Goal: Task Accomplishment & Management: Manage account settings

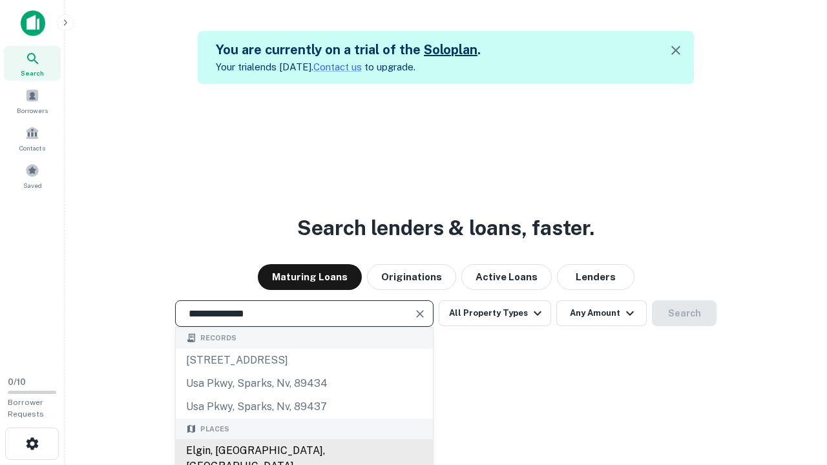
click at [304, 451] on div "Elgin, IL, USA" at bounding box center [304, 458] width 257 height 39
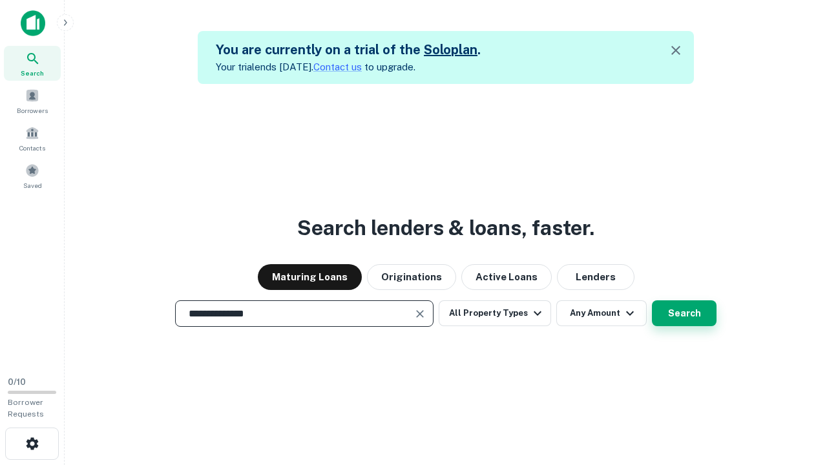
type input "**********"
click at [652, 300] on button "Search" at bounding box center [684, 313] width 65 height 26
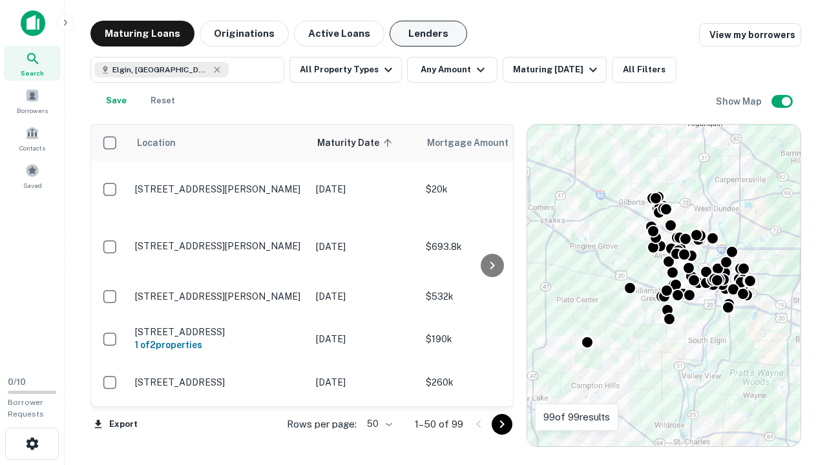
click at [428, 34] on button "Lenders" at bounding box center [428, 34] width 78 height 26
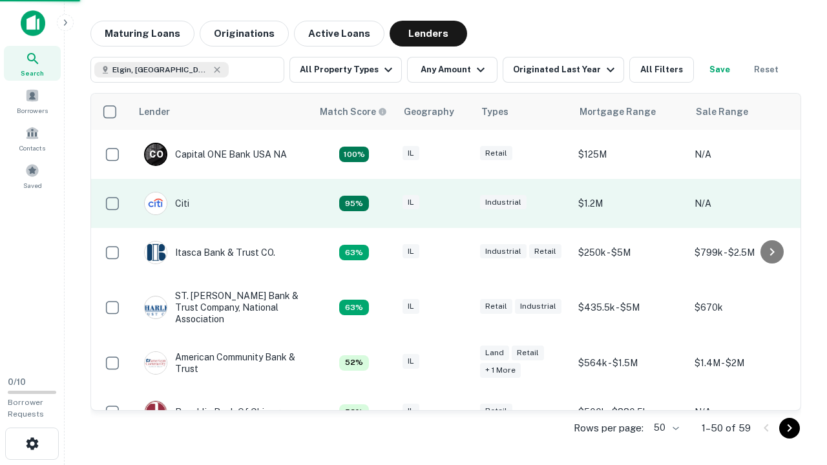
click at [459, 203] on div "IL" at bounding box center [434, 203] width 65 height 17
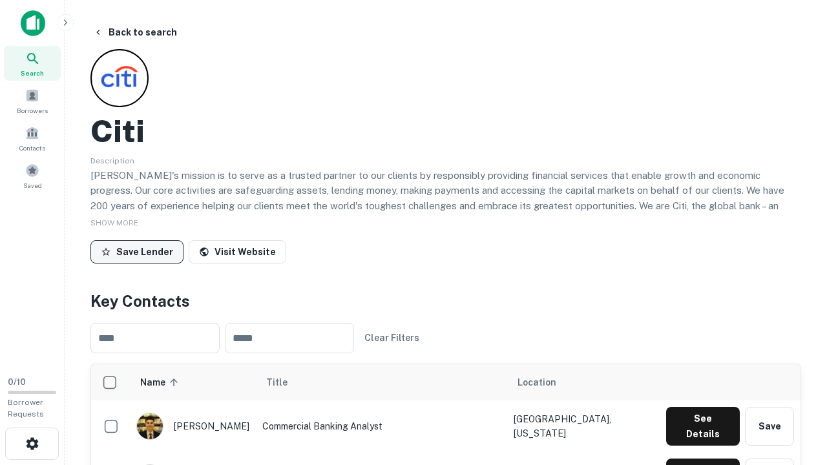
click at [137, 251] on button "Save Lender" at bounding box center [136, 251] width 93 height 23
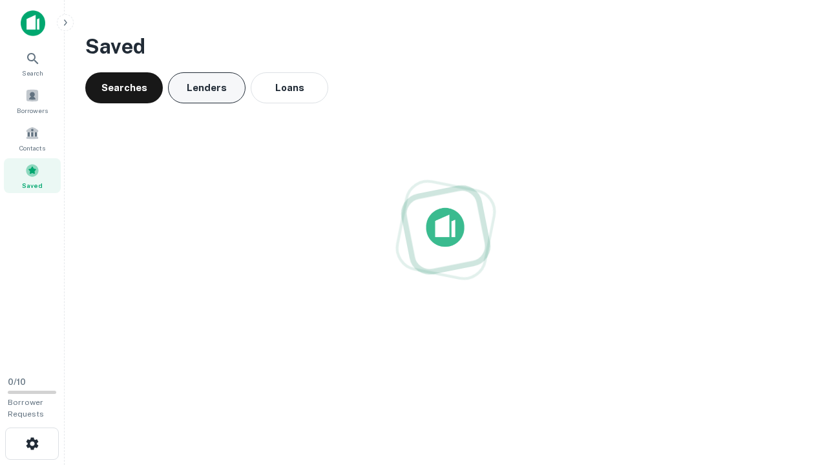
click at [207, 88] on button "Lenders" at bounding box center [207, 87] width 78 height 31
